Goal: Information Seeking & Learning: Learn about a topic

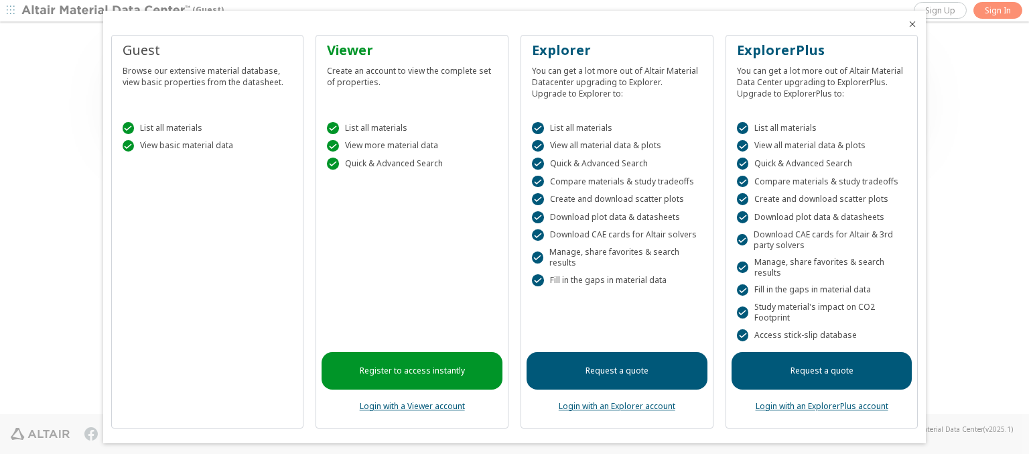
click at [907, 24] on icon "Close" at bounding box center [912, 24] width 11 height 11
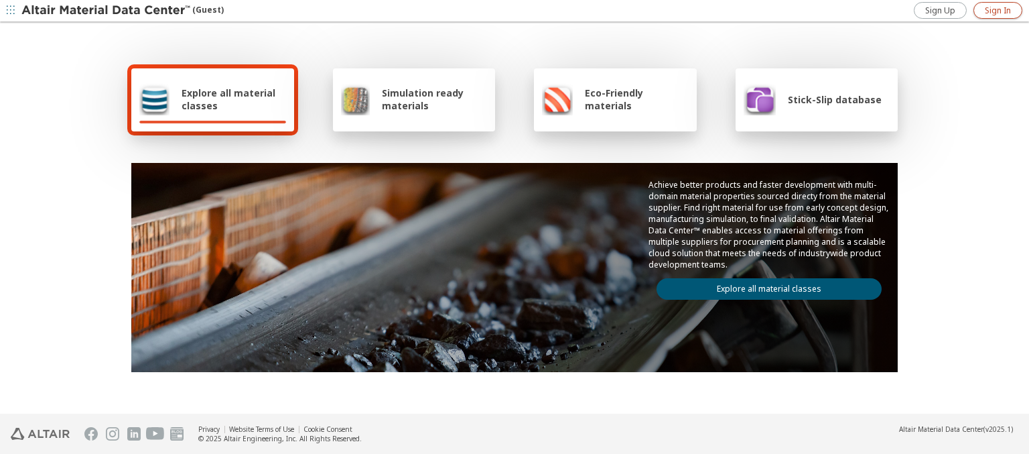
click at [998, 10] on span "Sign In" at bounding box center [998, 10] width 26 height 11
click at [107, 11] on img at bounding box center [106, 10] width 171 height 13
click at [228, 99] on span "Explore all material classes" at bounding box center [234, 98] width 105 height 25
click at [764, 285] on link "Explore all material classes" at bounding box center [769, 288] width 225 height 21
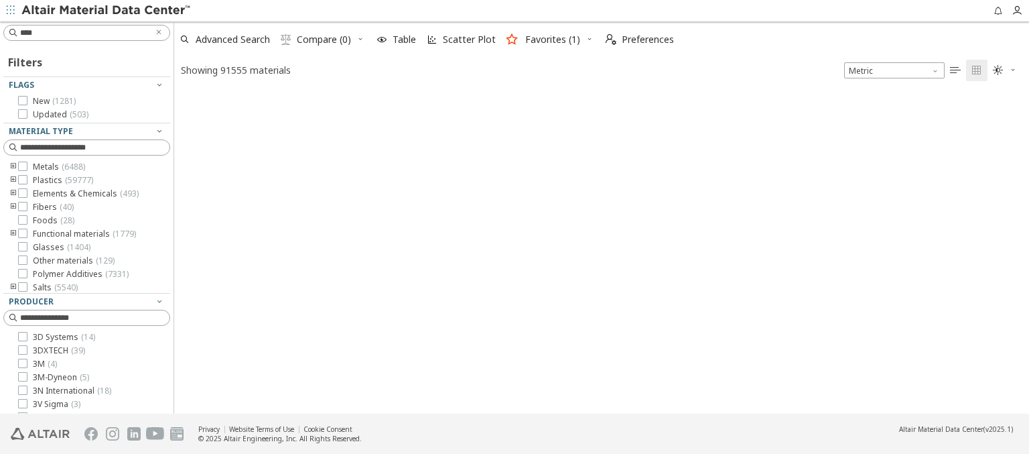
type input "****"
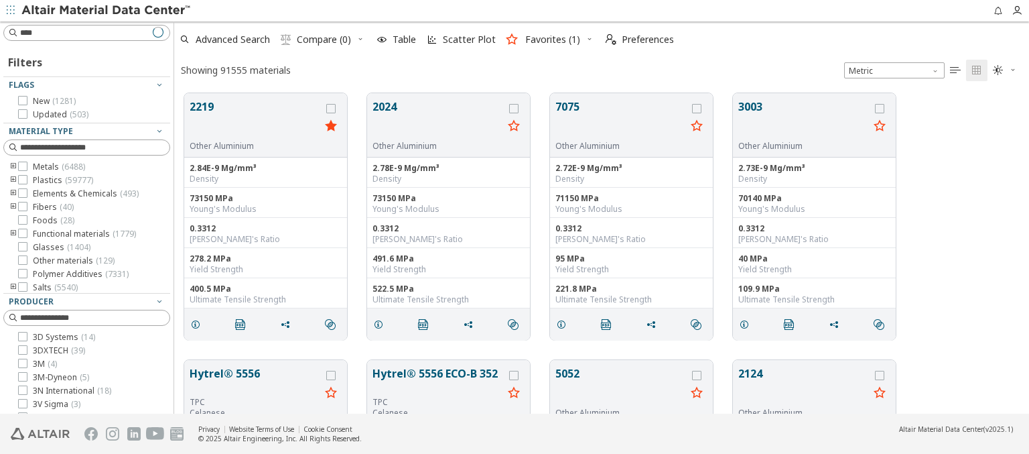
scroll to position [320, 844]
click at [198, 323] on icon "grid" at bounding box center [195, 324] width 11 height 11
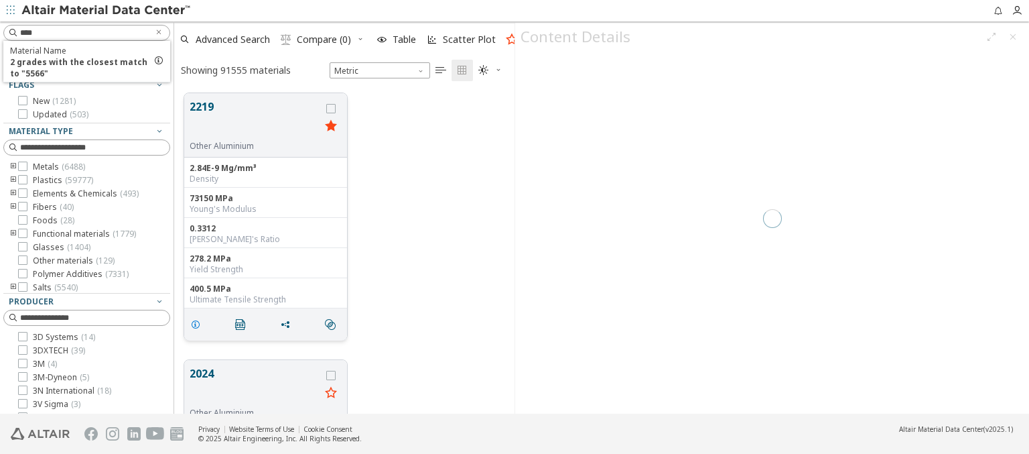
scroll to position [320, 330]
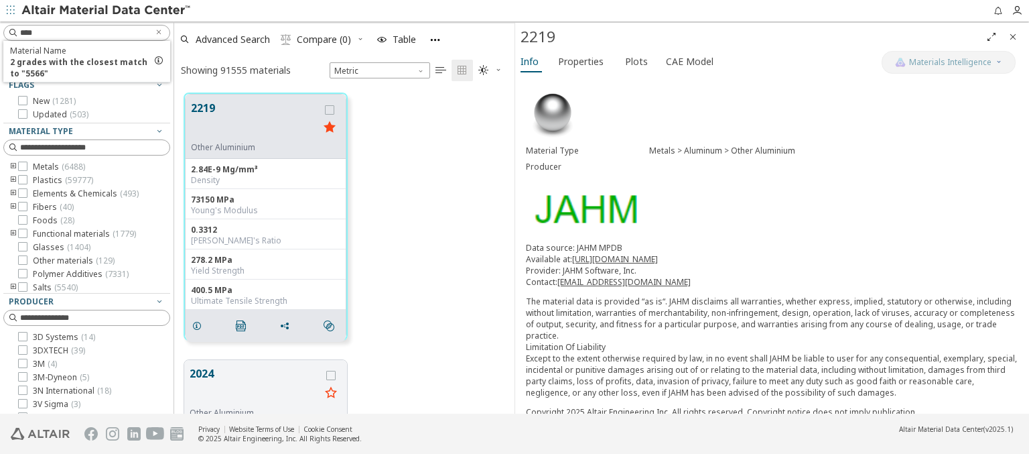
click at [107, 11] on img at bounding box center [106, 10] width 171 height 13
